Goal: Information Seeking & Learning: Compare options

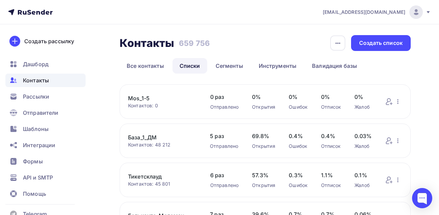
scroll to position [782, 0]
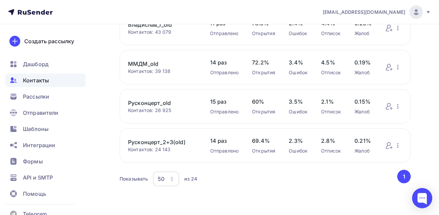
click at [355, 12] on span "[EMAIL_ADDRESS][DOMAIN_NAME]" at bounding box center [364, 12] width 83 height 7
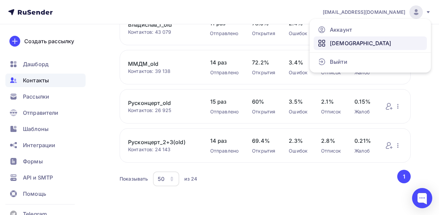
click at [343, 46] on span "[DEMOGRAPHIC_DATA]" at bounding box center [361, 43] width 62 height 8
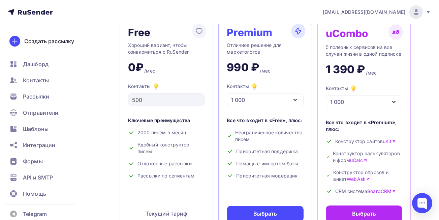
scroll to position [46, 0]
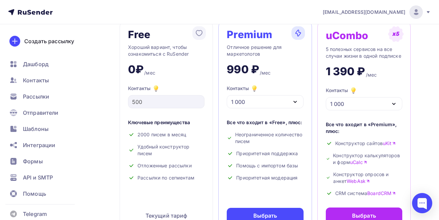
click at [274, 103] on div "1 000" at bounding box center [265, 101] width 76 height 13
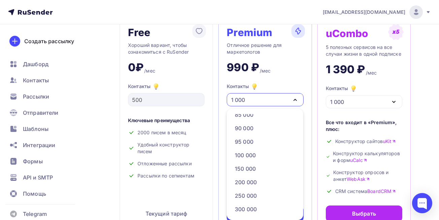
scroll to position [308, 0]
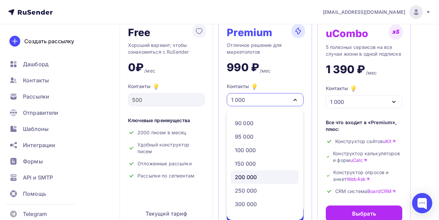
click at [266, 175] on div "200 000" at bounding box center [265, 177] width 60 height 8
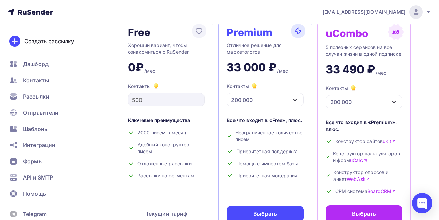
click at [271, 103] on div "200 000" at bounding box center [265, 99] width 76 height 13
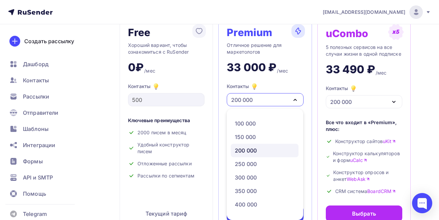
scroll to position [337, 0]
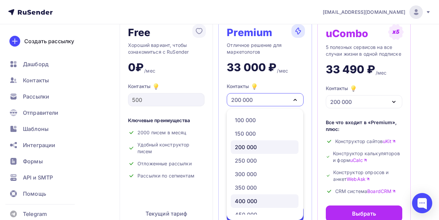
click at [272, 199] on div "400 000" at bounding box center [265, 201] width 60 height 8
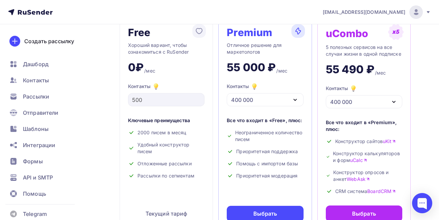
click at [268, 97] on div "400 000" at bounding box center [265, 99] width 76 height 13
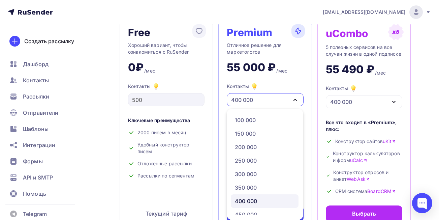
scroll to position [358, 0]
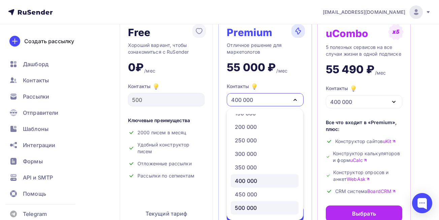
click at [271, 205] on div "500 000" at bounding box center [265, 207] width 60 height 8
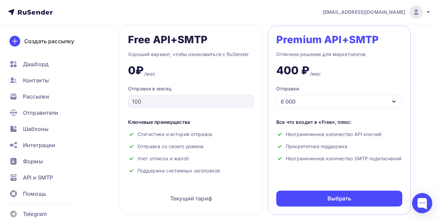
scroll to position [278, 0]
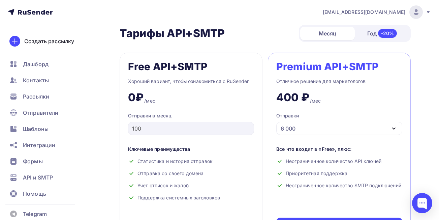
click at [323, 129] on div "6 000" at bounding box center [339, 128] width 126 height 13
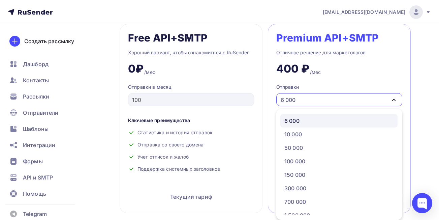
scroll to position [34, 0]
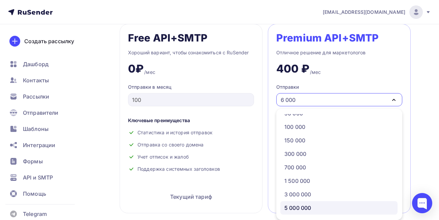
click at [301, 209] on div "5 000 000" at bounding box center [297, 207] width 27 height 8
